Goal: Information Seeking & Learning: Learn about a topic

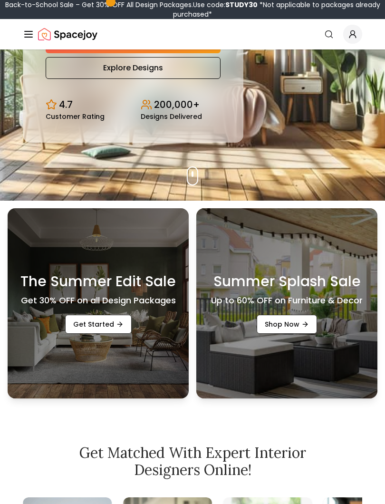
scroll to position [240, 0]
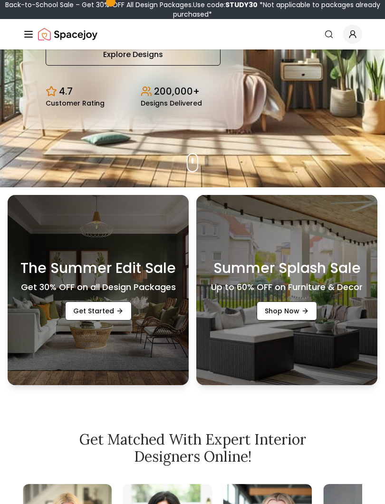
click at [144, 337] on div "The Summer Edit Sale Get 30% OFF on all Design Packages Get Started" at bounding box center [98, 290] width 181 height 190
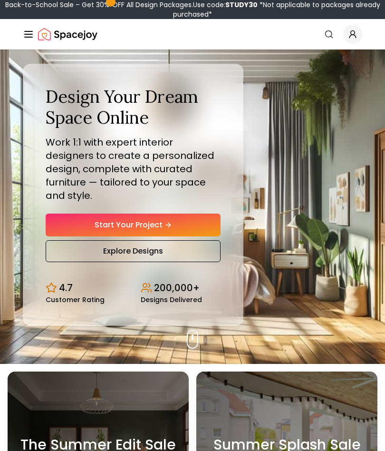
scroll to position [0, 0]
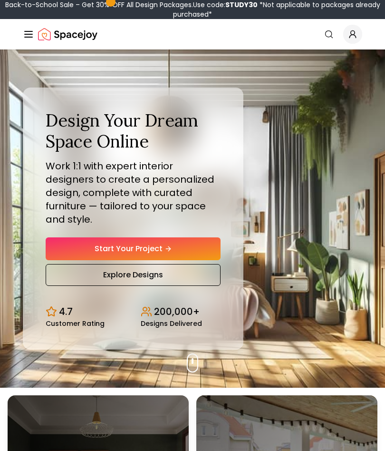
click at [213, 223] on div "Design Your Dream Space Online Work 1:1 with expert interior designers to creat…" at bounding box center [133, 197] width 175 height 175
click at [208, 237] on link "Start Your Project" at bounding box center [133, 248] width 175 height 23
click at [210, 264] on link "Explore Designs" at bounding box center [133, 275] width 175 height 22
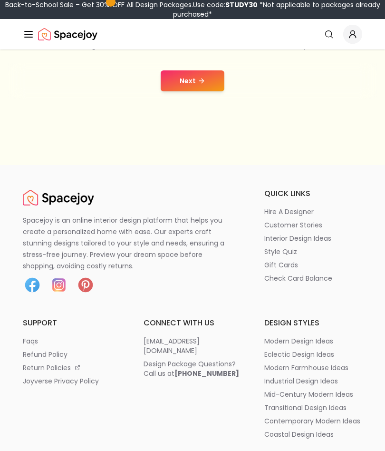
scroll to position [239, 0]
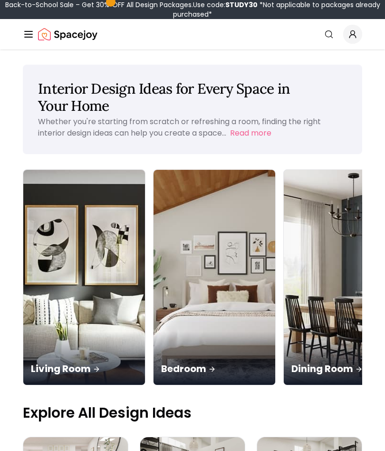
click at [77, 258] on img at bounding box center [84, 277] width 122 height 215
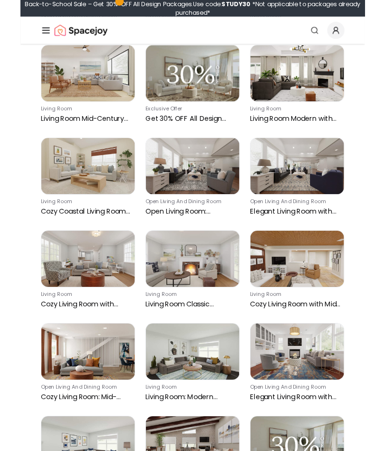
scroll to position [616, 0]
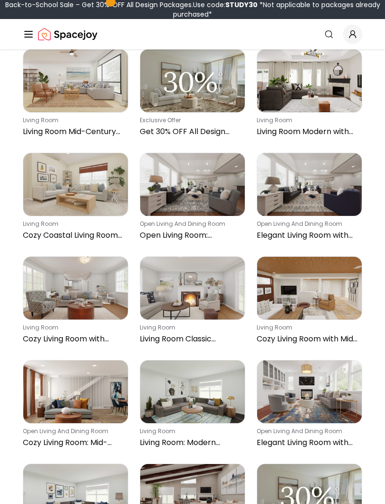
click at [219, 184] on img at bounding box center [192, 185] width 105 height 63
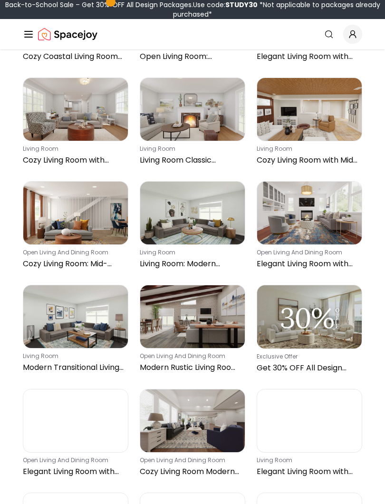
scroll to position [795, 0]
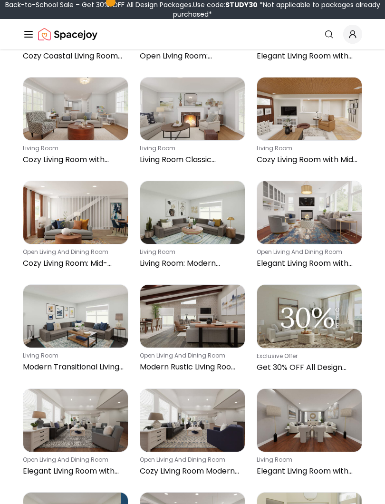
click at [96, 220] on img at bounding box center [75, 212] width 105 height 63
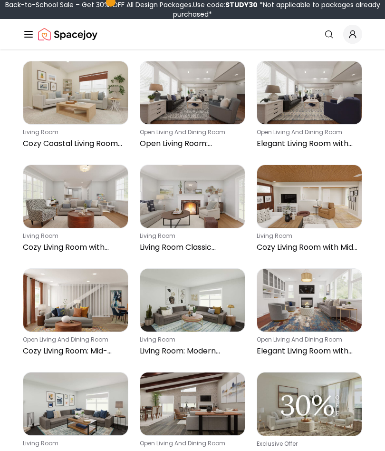
scroll to position [700, 0]
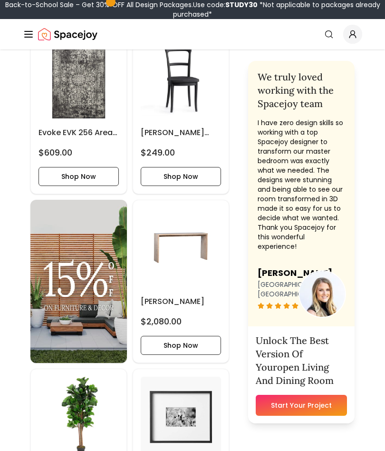
scroll to position [811, 0]
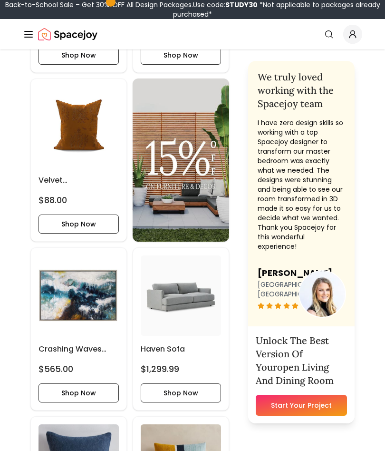
scroll to position [1608, 0]
